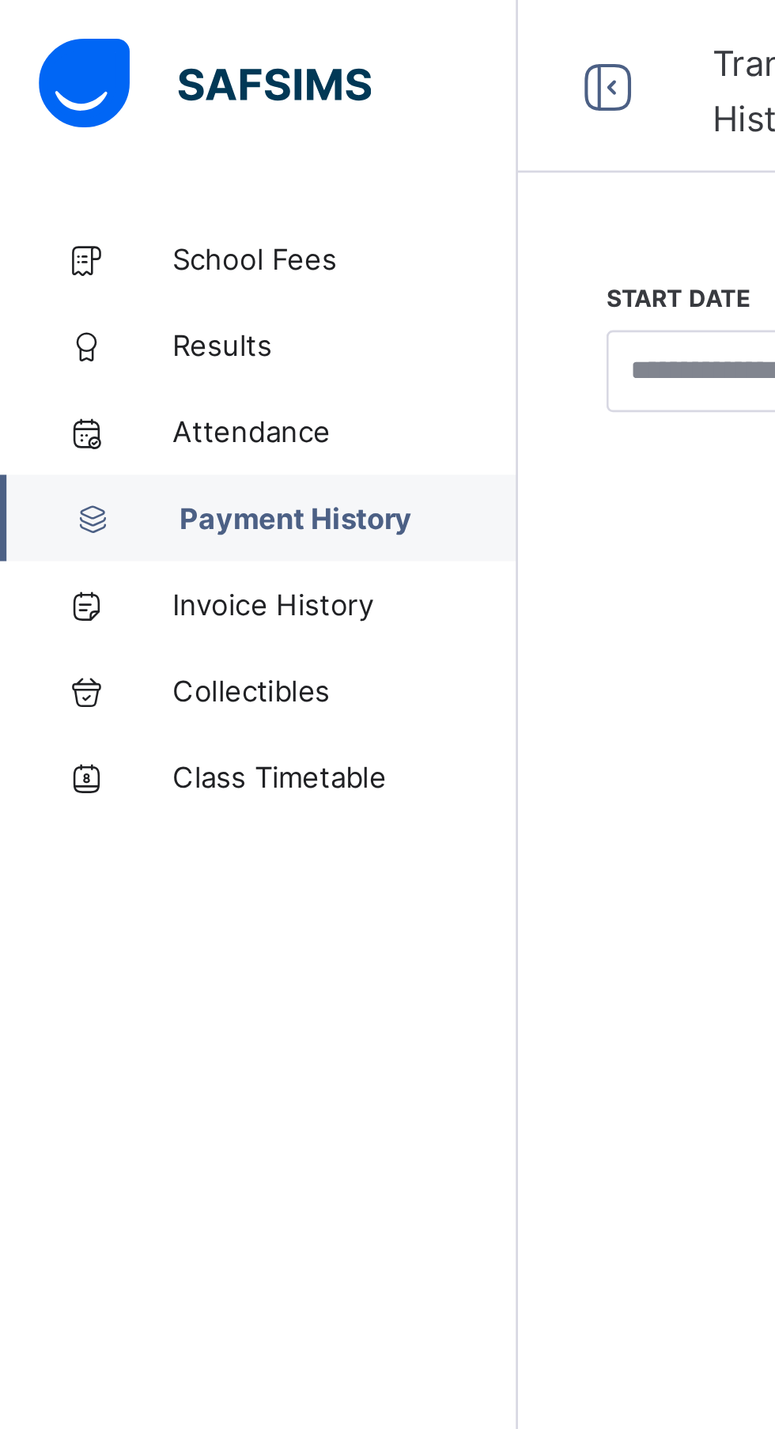
click at [83, 124] on span "Results" at bounding box center [126, 126] width 126 height 13
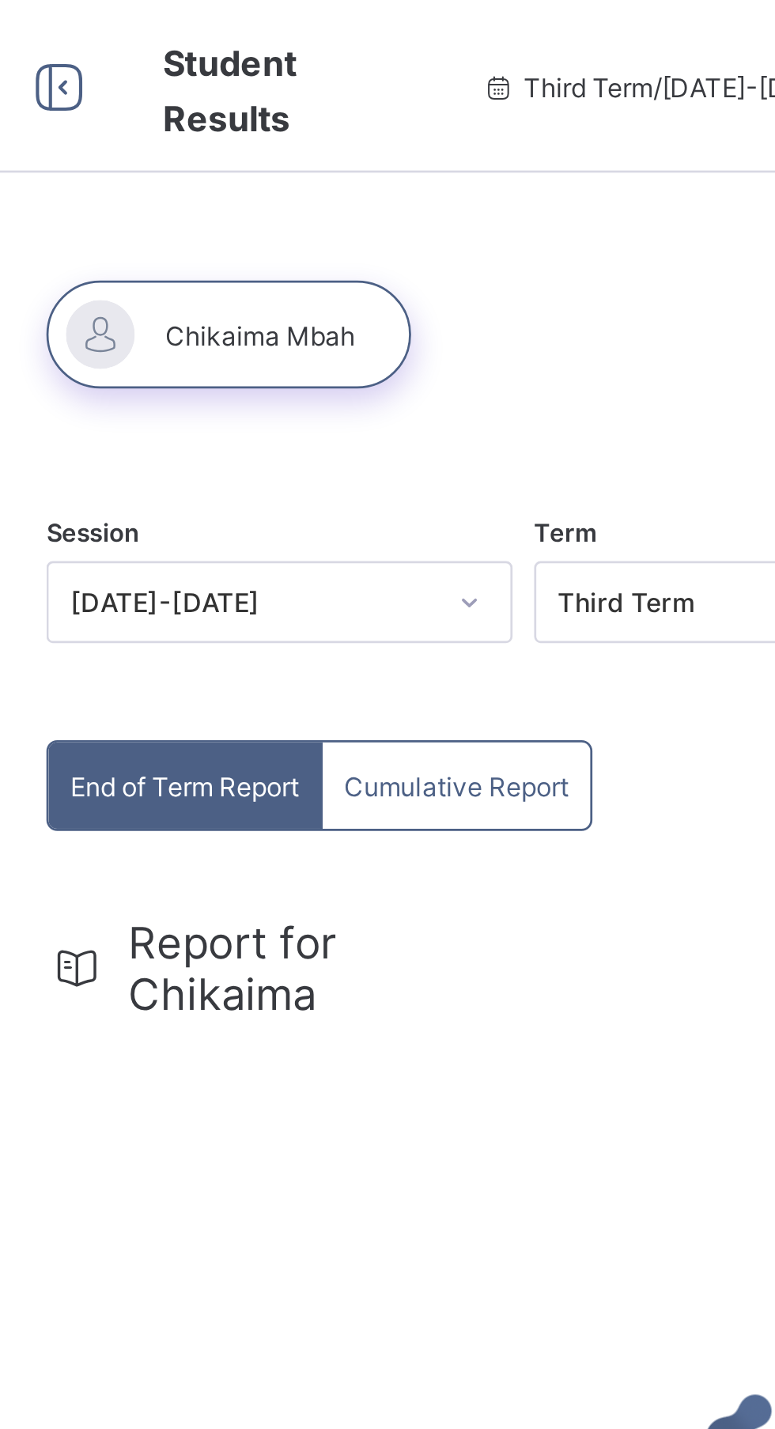
click at [334, 118] on div at bounding box center [285, 123] width 134 height 40
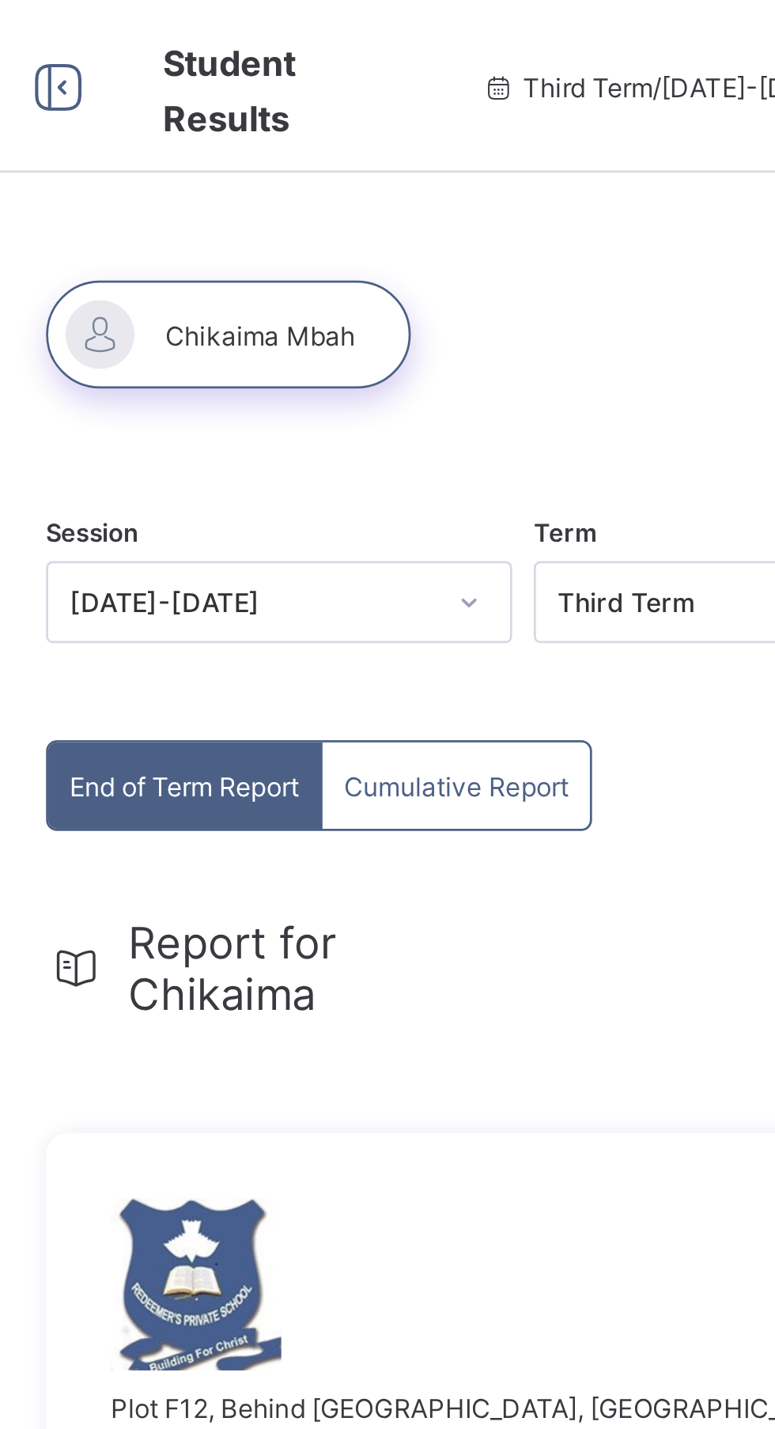
click at [322, 119] on div at bounding box center [285, 123] width 134 height 40
click at [294, 128] on div at bounding box center [285, 123] width 134 height 40
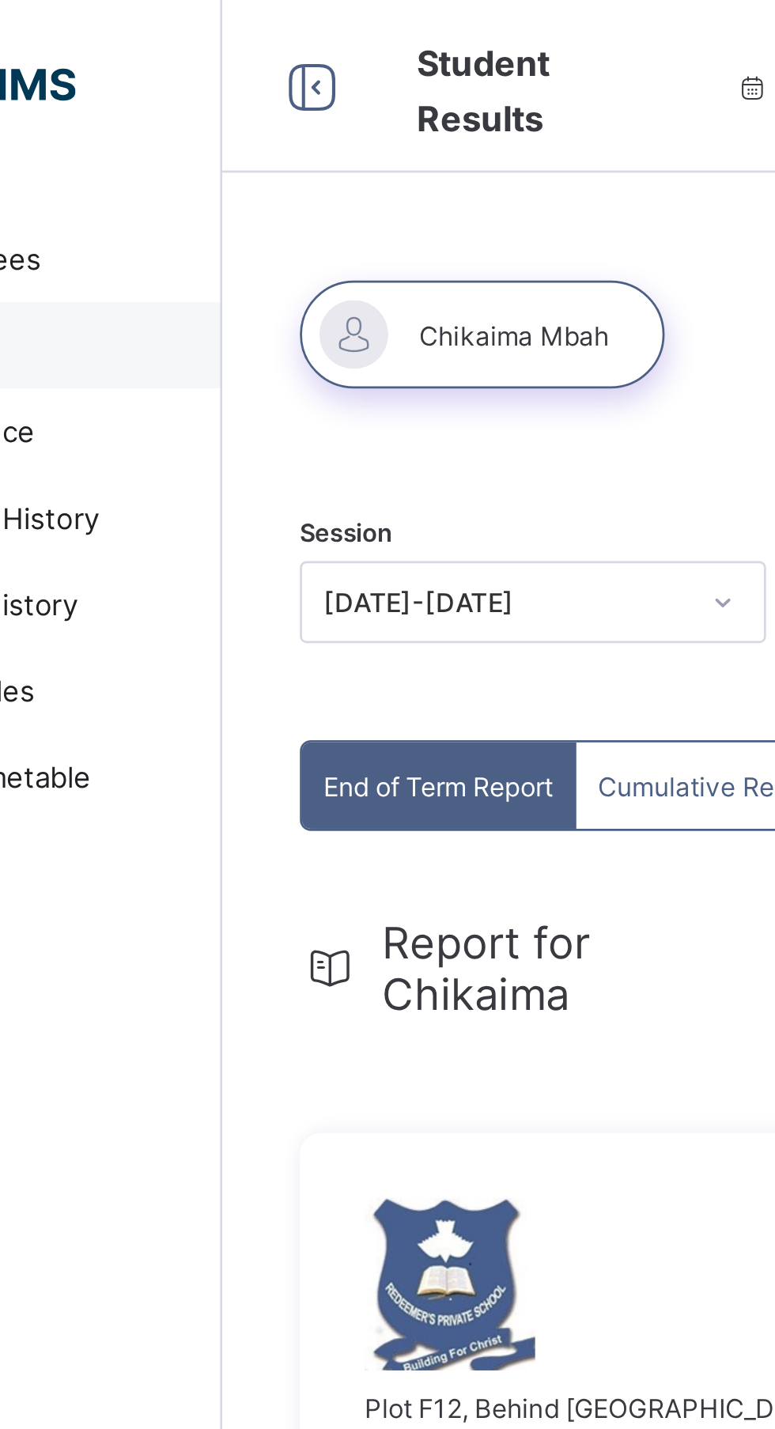
click at [238, 118] on div at bounding box center [285, 123] width 134 height 40
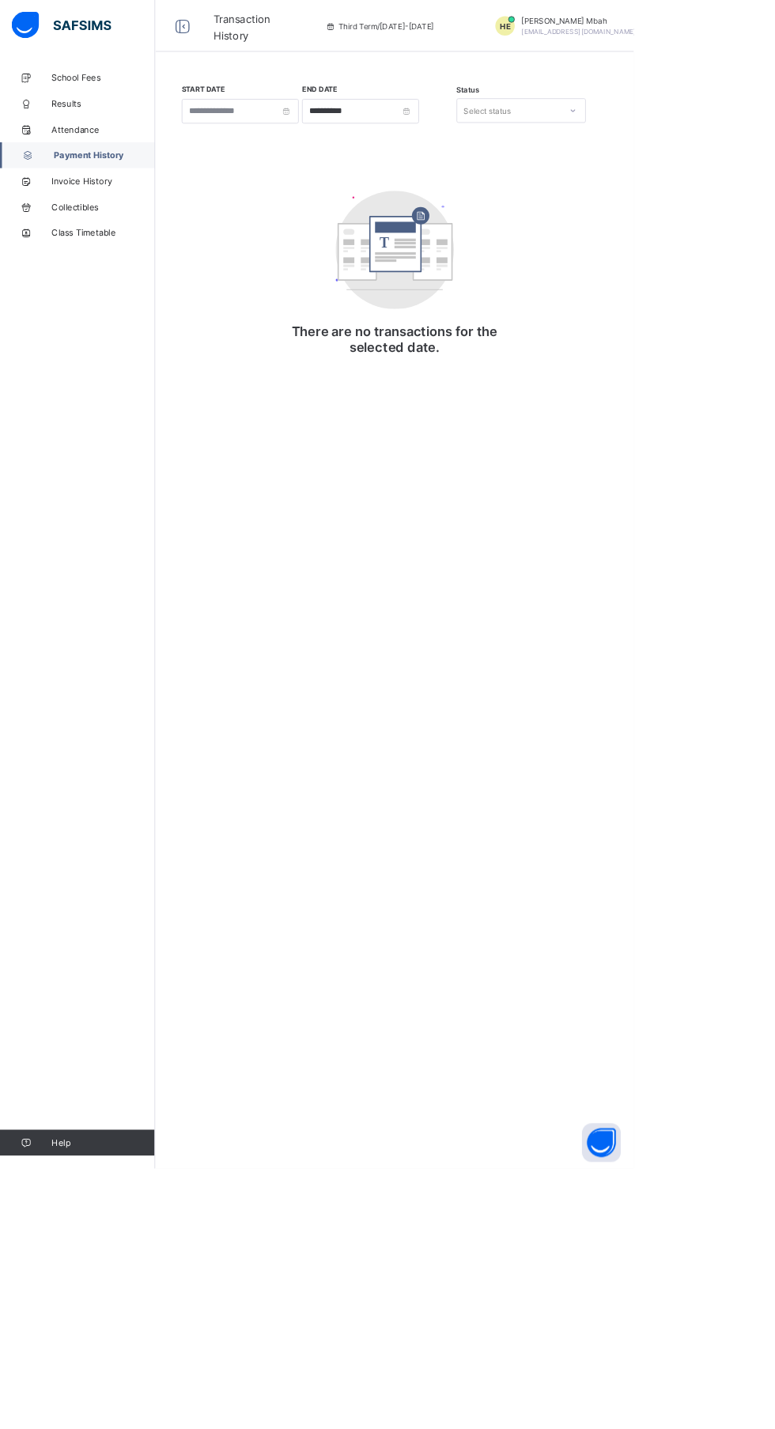
click at [60, 138] on link "Results" at bounding box center [95, 127] width 190 height 32
